Goal: Navigation & Orientation: Find specific page/section

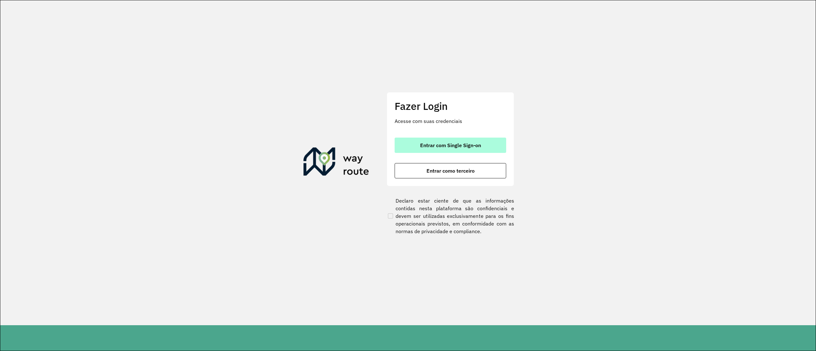
click at [429, 144] on span "Entrar com Single Sign-on" at bounding box center [450, 145] width 61 height 5
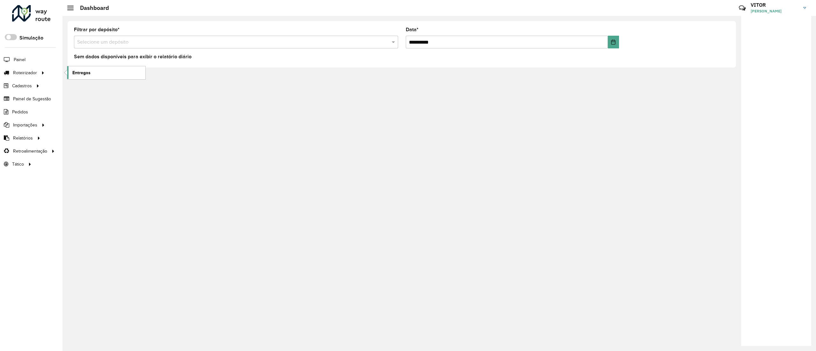
click at [82, 79] on link "Entregas" at bounding box center [106, 72] width 78 height 13
